Goal: Find specific page/section: Find specific page/section

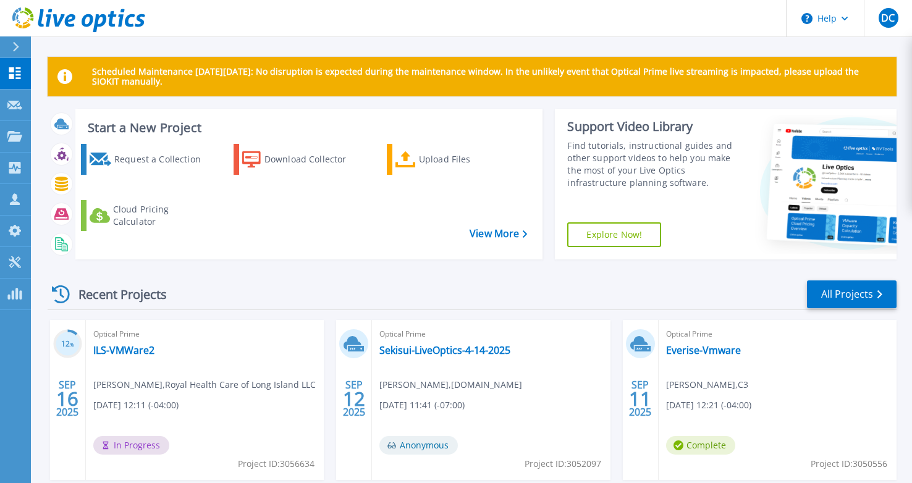
click at [274, 275] on div "Recent Projects All Projects 12 % SEP 16 2025 Optical Prime ILS-VMWare2 Bill Di…" at bounding box center [472, 484] width 849 height 430
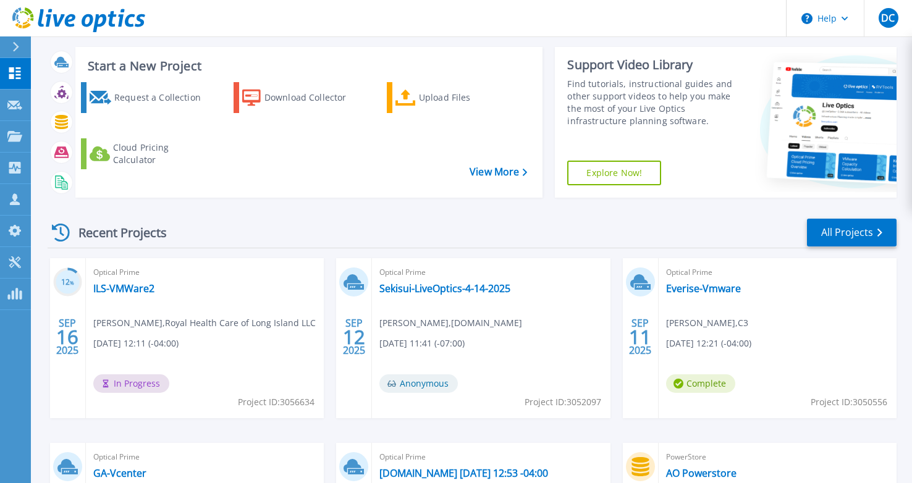
scroll to position [253, 0]
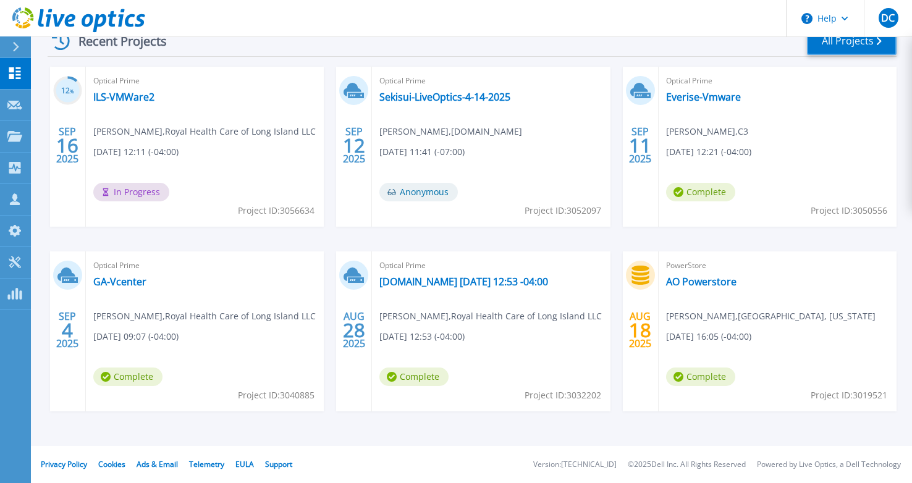
drag, startPoint x: 844, startPoint y: 46, endPoint x: 726, endPoint y: 111, distance: 134.9
click at [844, 46] on link "All Projects" at bounding box center [852, 41] width 90 height 28
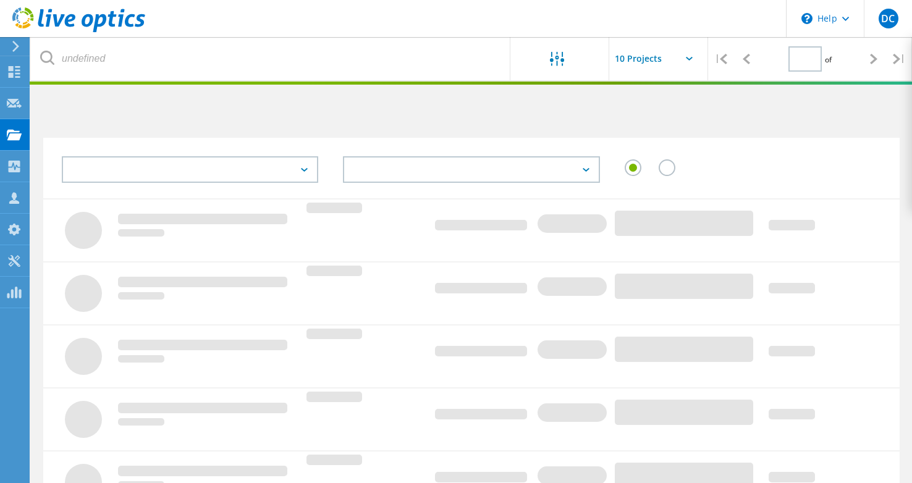
type input "1"
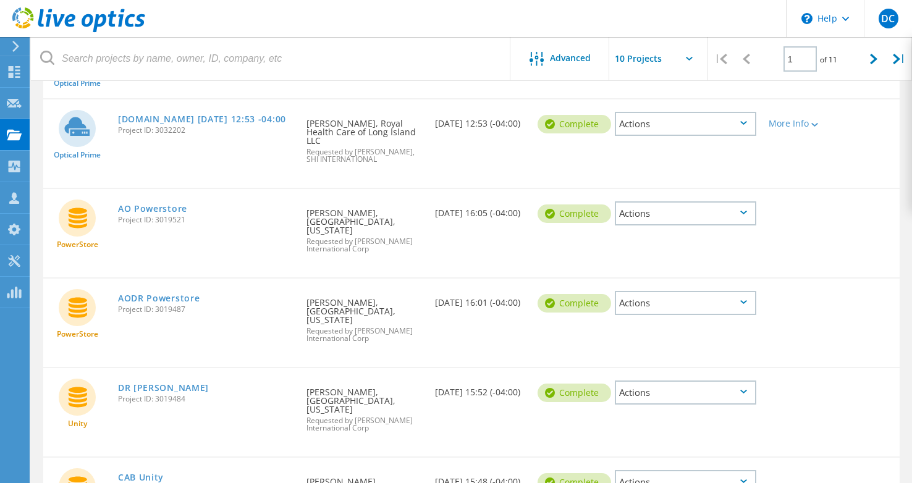
scroll to position [494, 0]
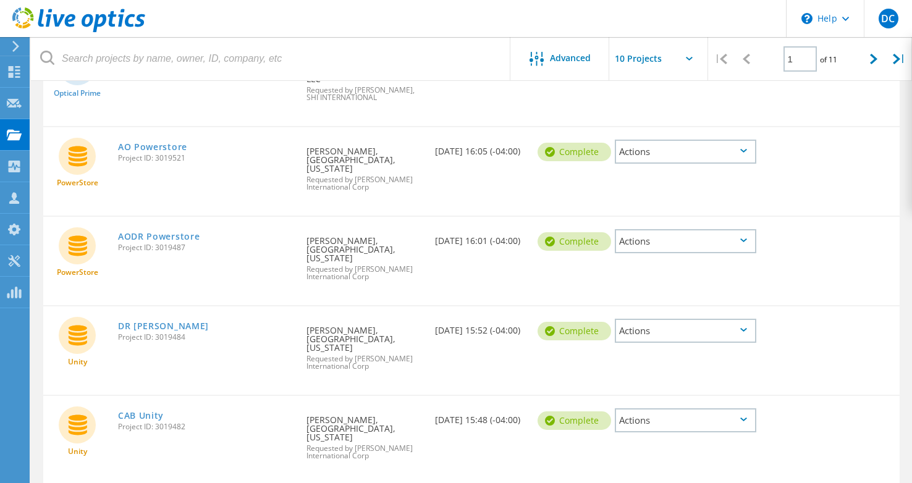
click at [821, 246] on div "PowerStore AODR Powerstore Project ID: 3019487 Requested By [PERSON_NAME], [GEO…" at bounding box center [471, 261] width 856 height 88
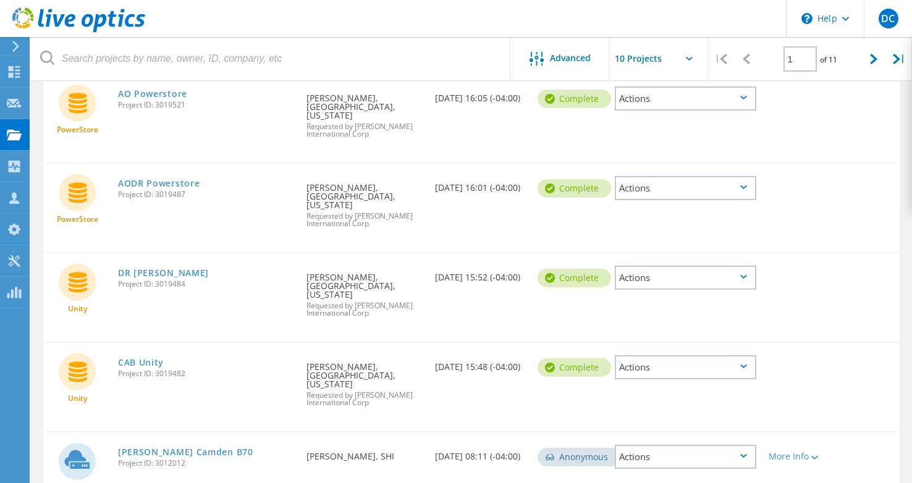
click at [513, 17] on header "\n Help Explore Helpful Articles Contact Support DC Channel Partner [PERSON_NAM…" at bounding box center [456, 18] width 912 height 37
drag, startPoint x: 138, startPoint y: 311, endPoint x: 248, endPoint y: 309, distance: 110.0
click at [138, 358] on link "CAB Unity" at bounding box center [141, 362] width 46 height 9
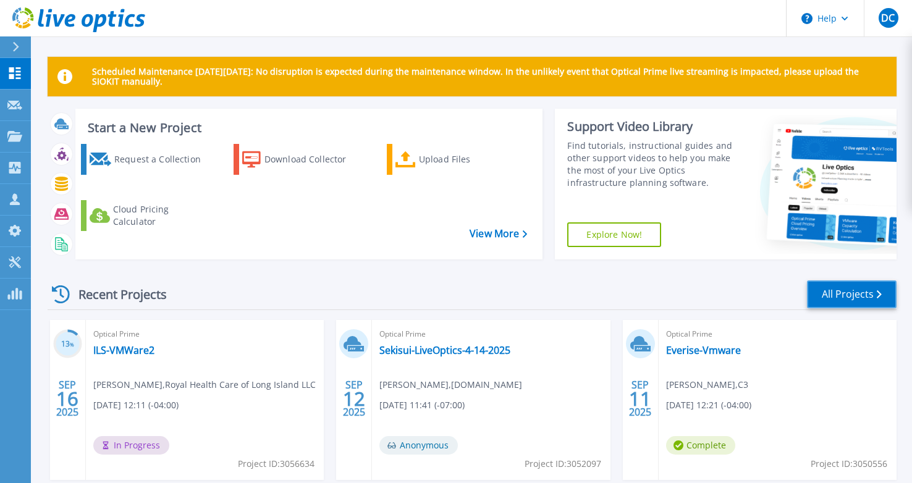
click at [850, 297] on link "All Projects" at bounding box center [852, 294] width 90 height 28
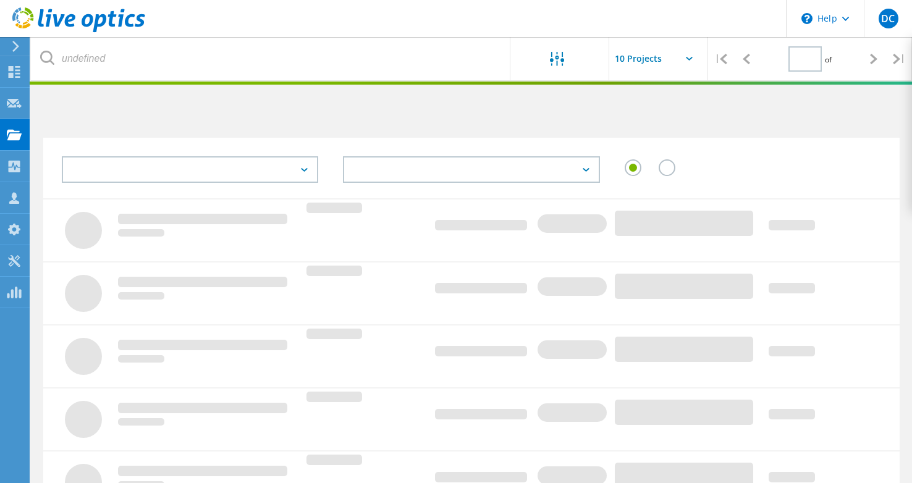
type input "1"
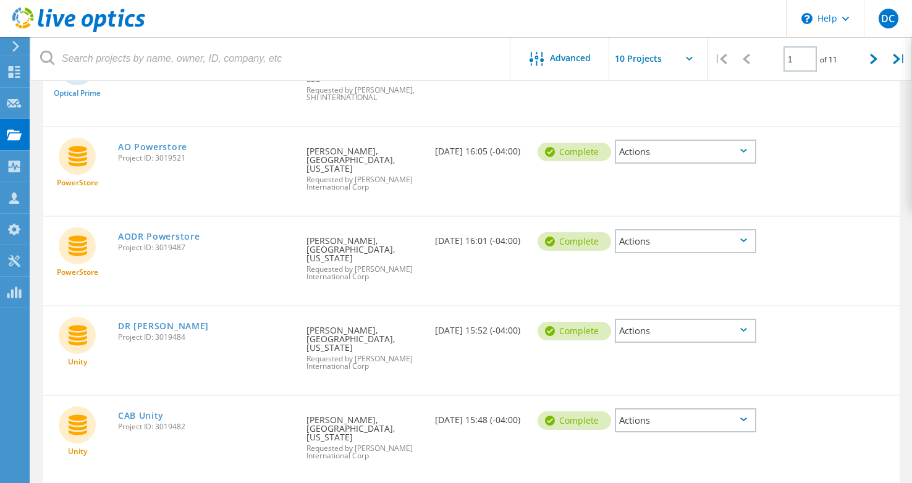
scroll to position [547, 0]
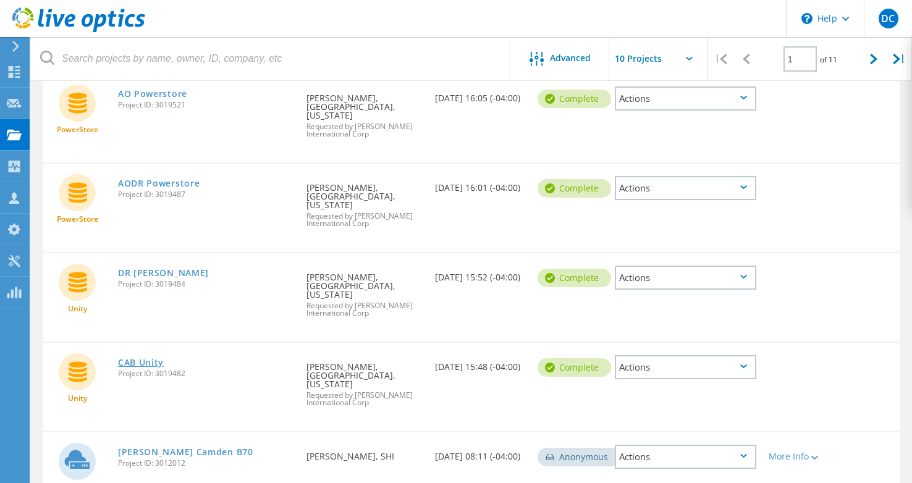
click at [144, 358] on link "CAB Unity" at bounding box center [141, 362] width 46 height 9
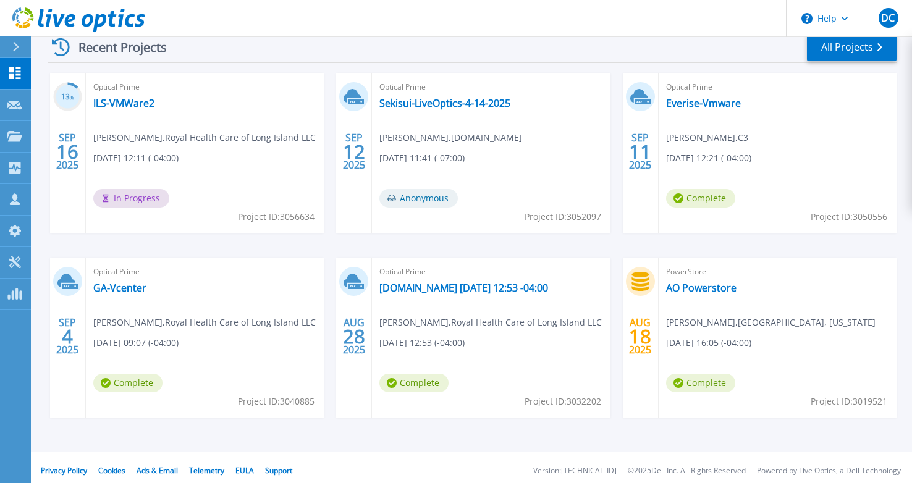
scroll to position [253, 0]
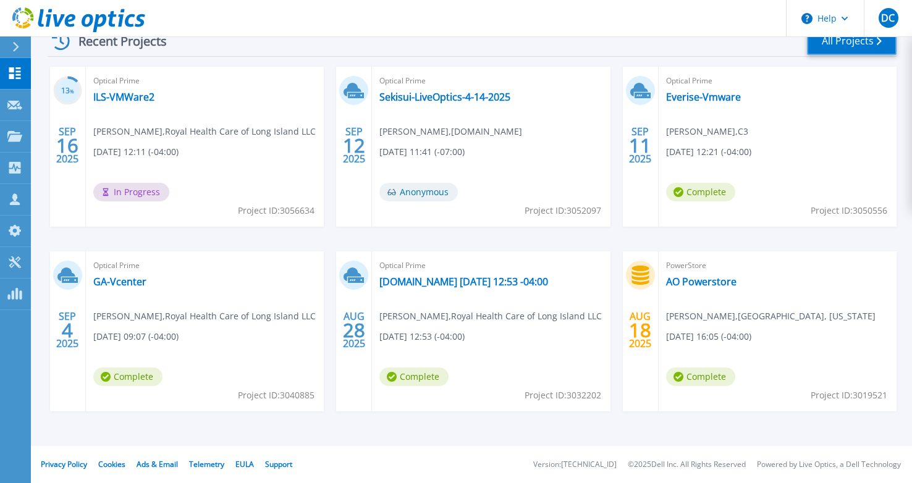
click at [844, 51] on link "All Projects" at bounding box center [852, 41] width 90 height 28
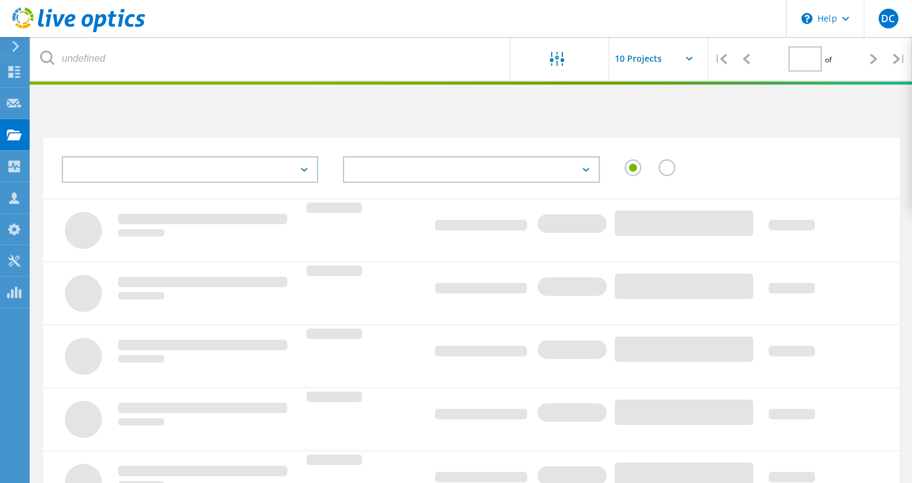
type input "1"
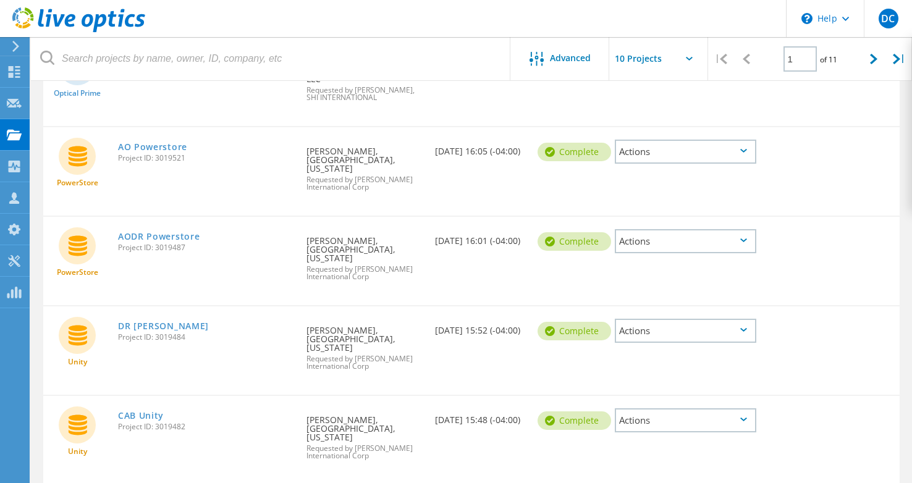
scroll to position [547, 0]
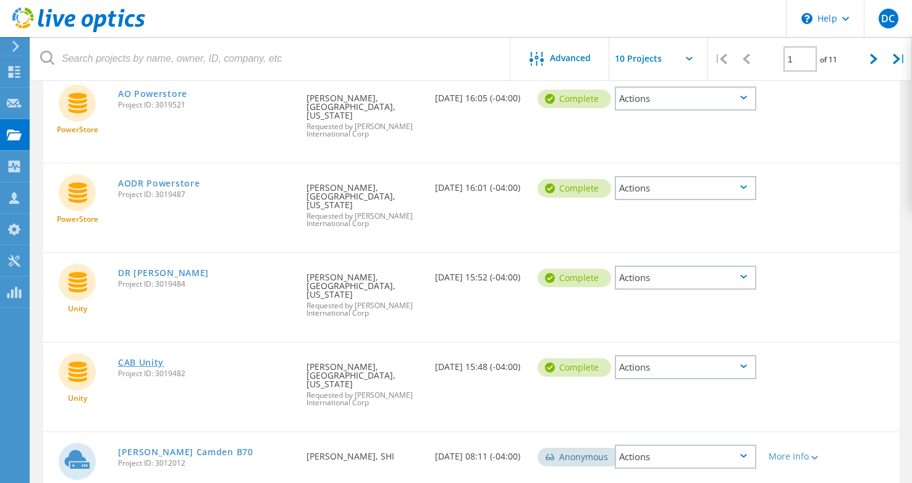
click at [149, 358] on link "CAB Unity" at bounding box center [141, 362] width 46 height 9
